Goal: Register for event/course

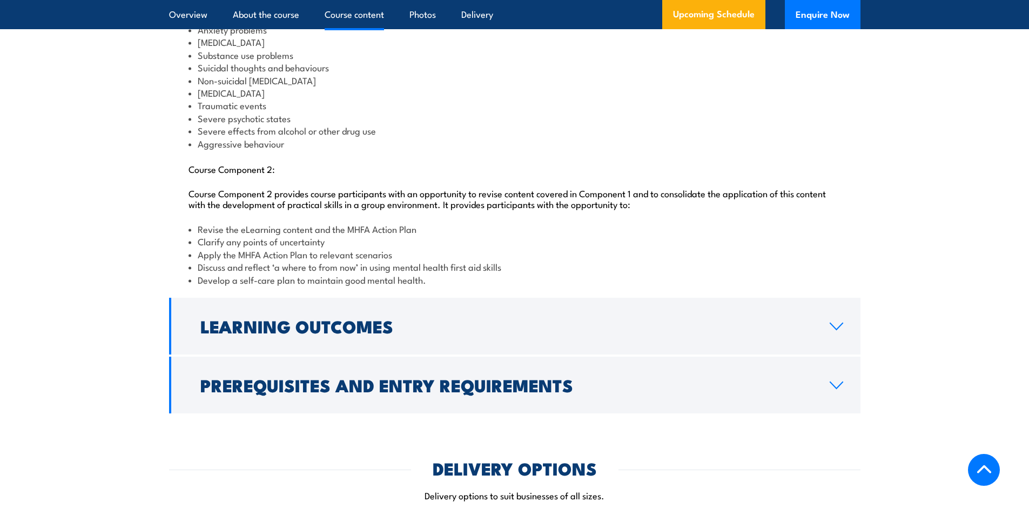
scroll to position [1350, 0]
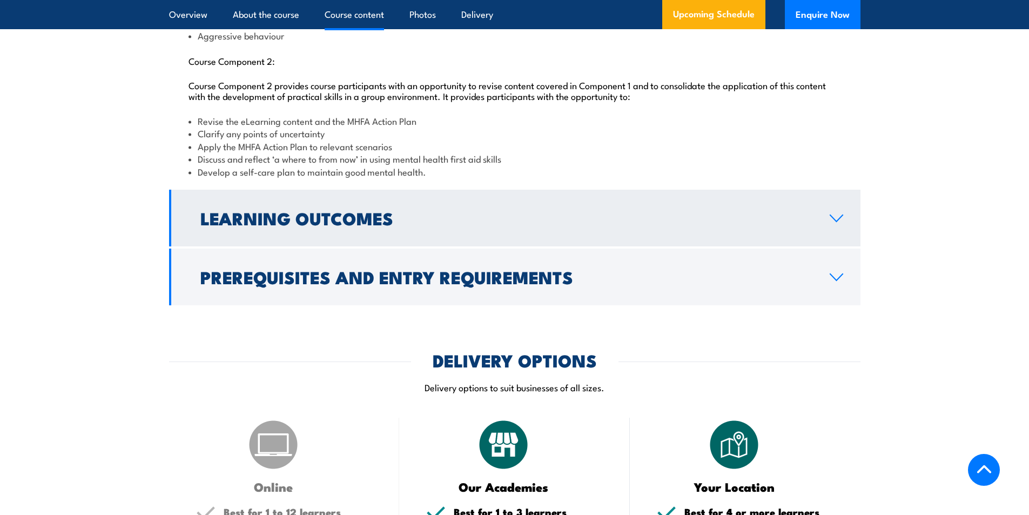
click at [430, 225] on h2 "Learning Outcomes" at bounding box center [506, 217] width 612 height 15
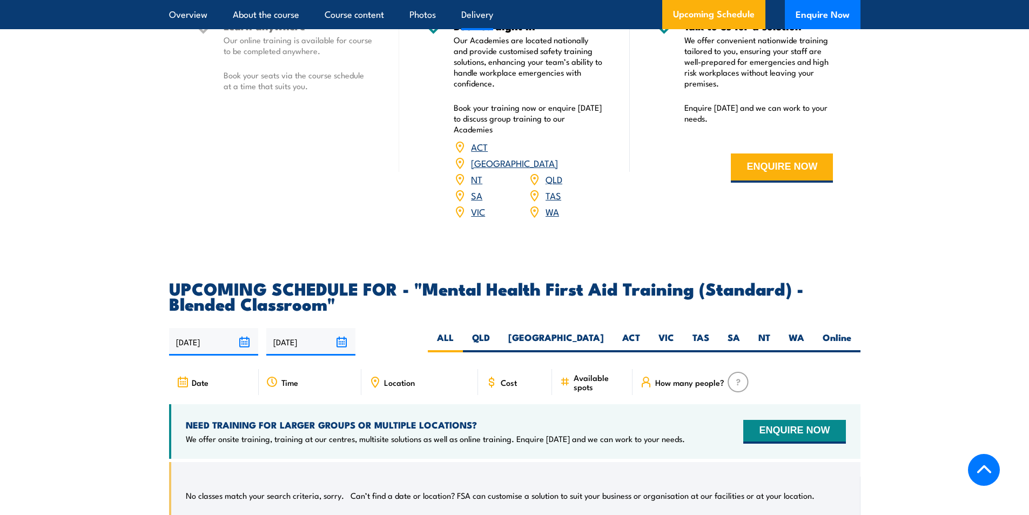
scroll to position [1663, 0]
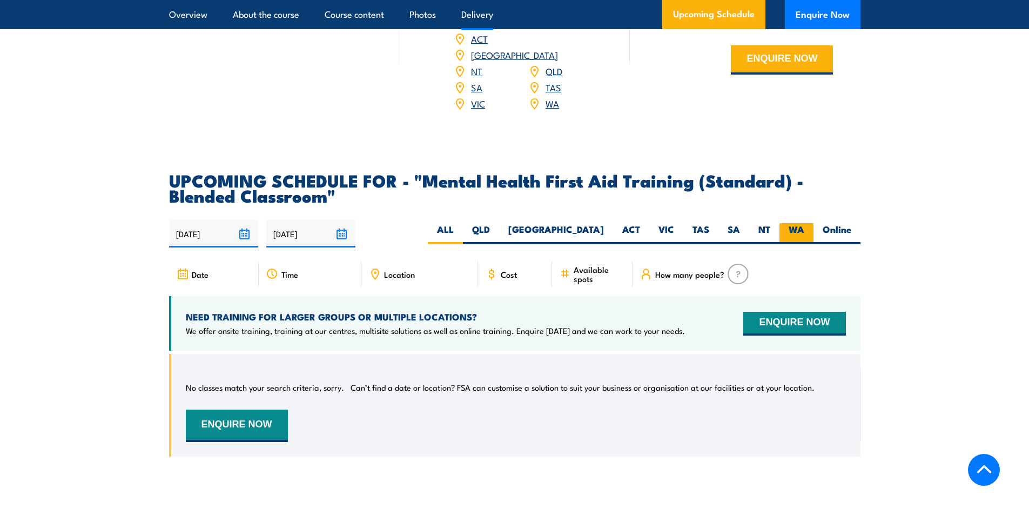
click at [794, 240] on label "WA" at bounding box center [796, 233] width 34 height 21
click at [804, 230] on input "WA" at bounding box center [807, 226] width 7 height 7
radio input "true"
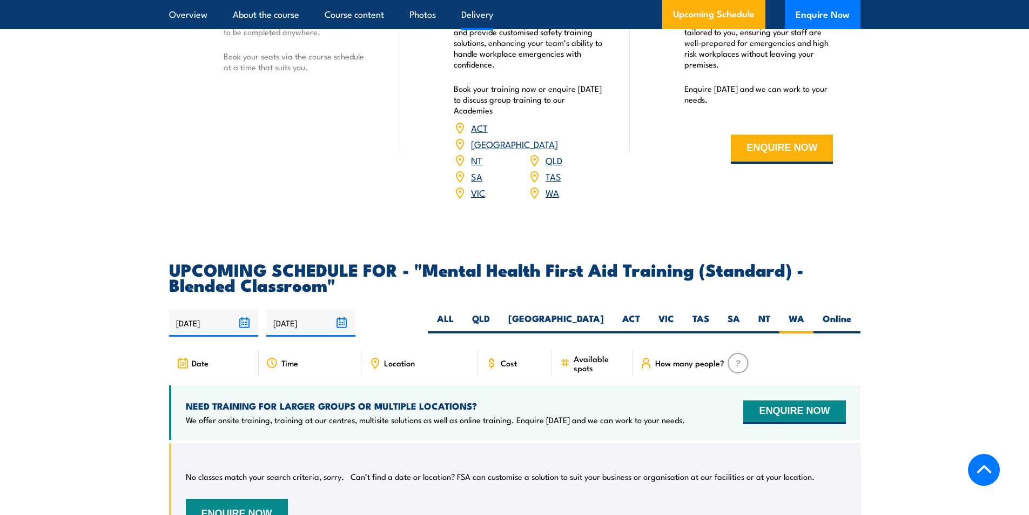
scroll to position [1712, 0]
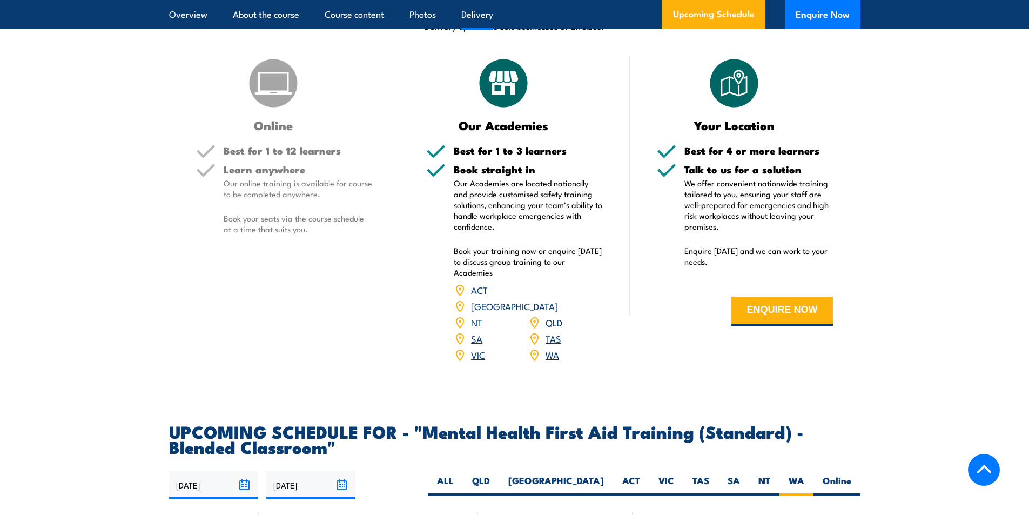
click at [548, 361] on link "WA" at bounding box center [552, 354] width 14 height 13
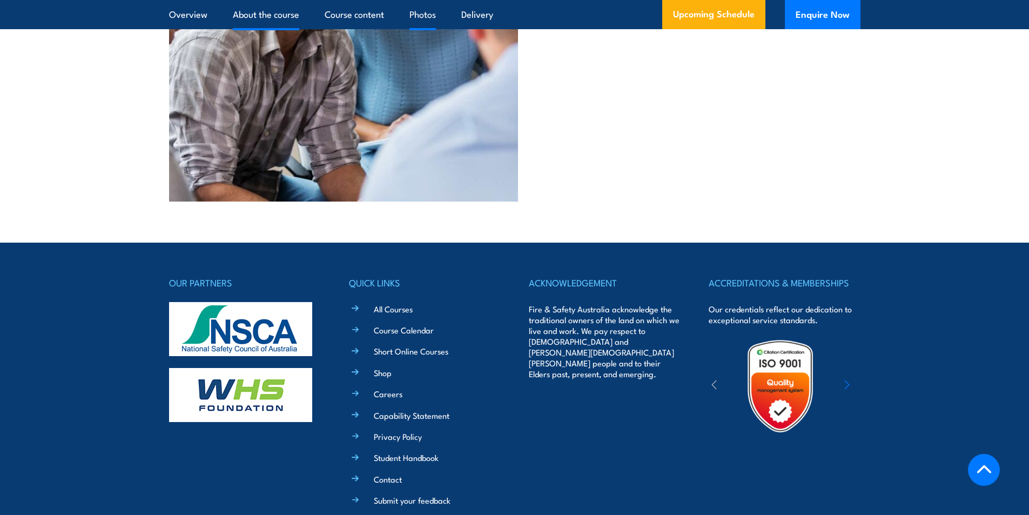
scroll to position [3062, 0]
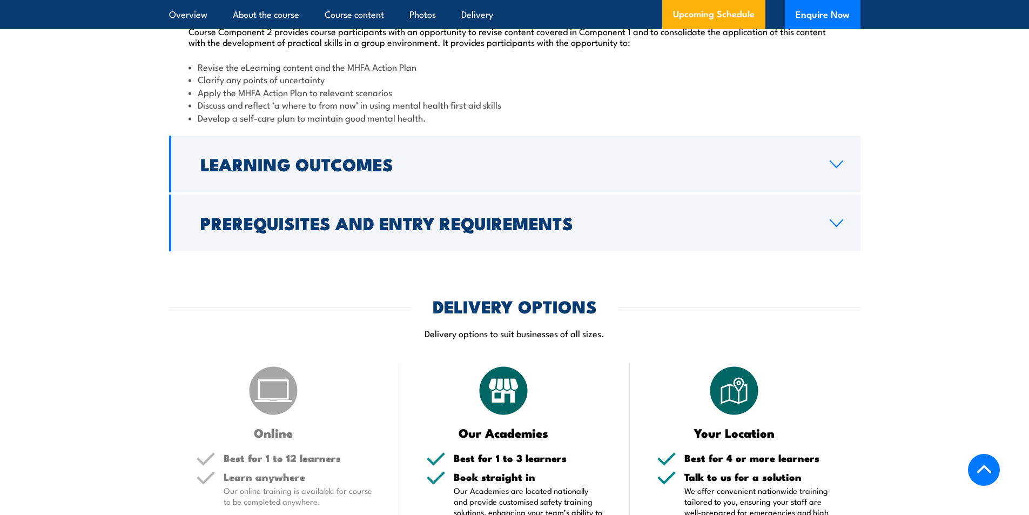
scroll to position [1566, 0]
